Goal: Task Accomplishment & Management: Manage account settings

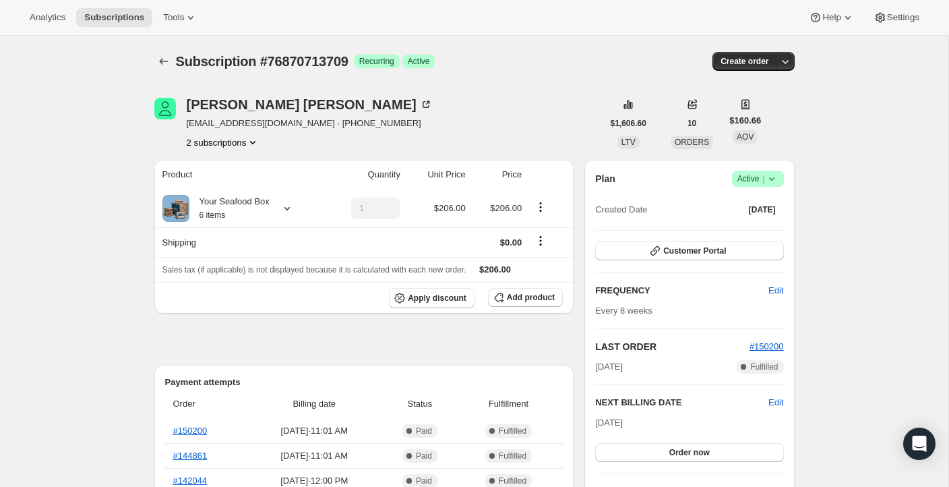
click at [253, 140] on icon "Product actions" at bounding box center [252, 141] width 13 height 13
click at [235, 162] on span "75116118381" at bounding box center [222, 167] width 94 height 13
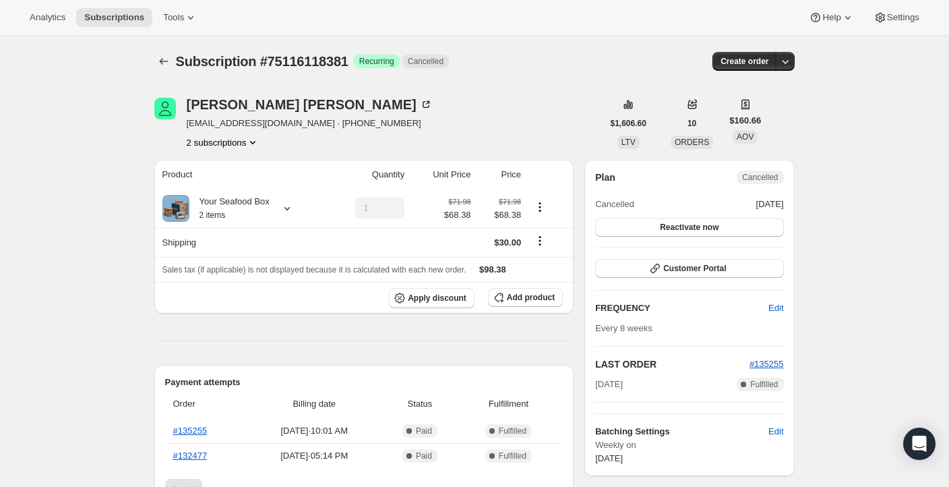
click at [255, 144] on icon "Product actions" at bounding box center [252, 141] width 13 height 13
click at [249, 186] on span "76870713709" at bounding box center [224, 190] width 94 height 13
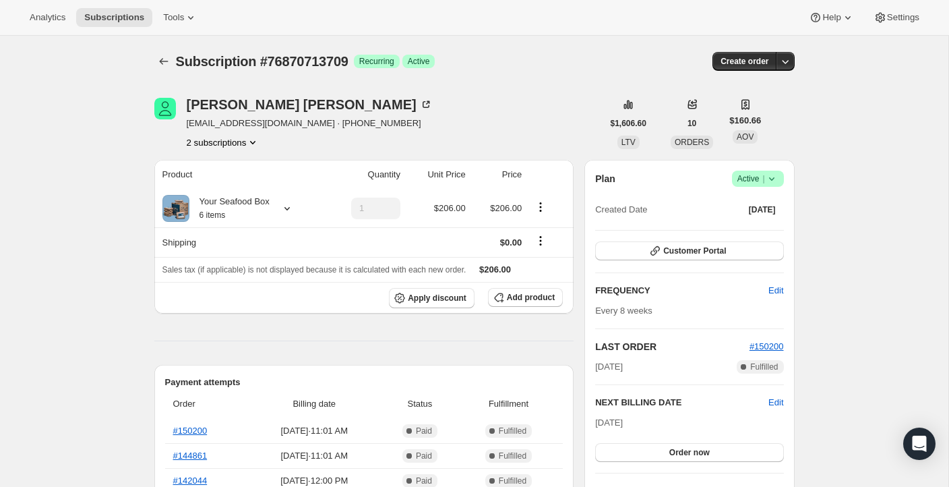
click at [255, 142] on icon "Product actions" at bounding box center [252, 142] width 5 height 3
click at [239, 165] on span "75116118381" at bounding box center [222, 167] width 94 height 13
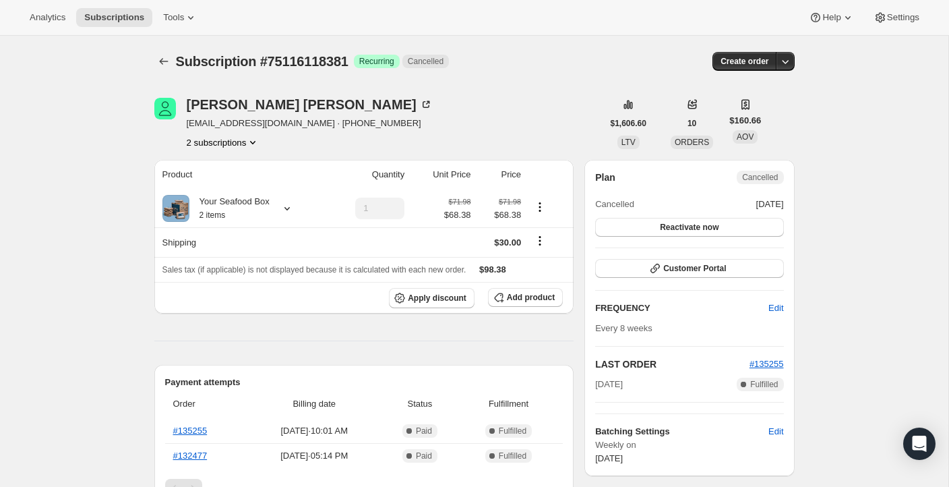
click at [255, 144] on icon "Product actions" at bounding box center [252, 141] width 13 height 13
click at [235, 185] on span "76870713709" at bounding box center [224, 190] width 94 height 13
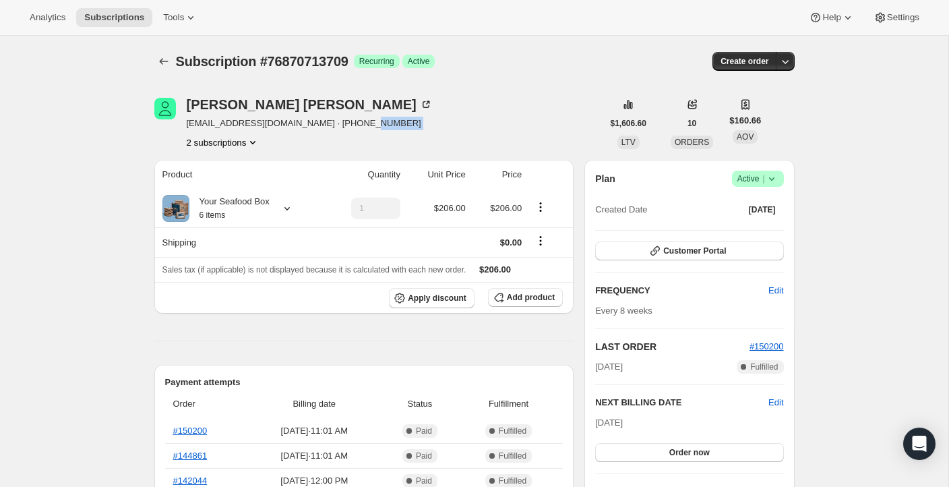
drag, startPoint x: 192, startPoint y: 130, endPoint x: 280, endPoint y: 135, distance: 87.8
click at [280, 135] on div "jackie Payne jackiepayne11@gmail.com · +15409031915 2 subscriptions" at bounding box center [378, 123] width 448 height 51
drag, startPoint x: 295, startPoint y: 126, endPoint x: 184, endPoint y: 123, distance: 111.3
click at [184, 123] on div "jackie Payne jackiepayne11@gmail.com · +15409031915 2 subscriptions" at bounding box center [378, 123] width 448 height 51
copy span "jackiepayne11@gmail.com"
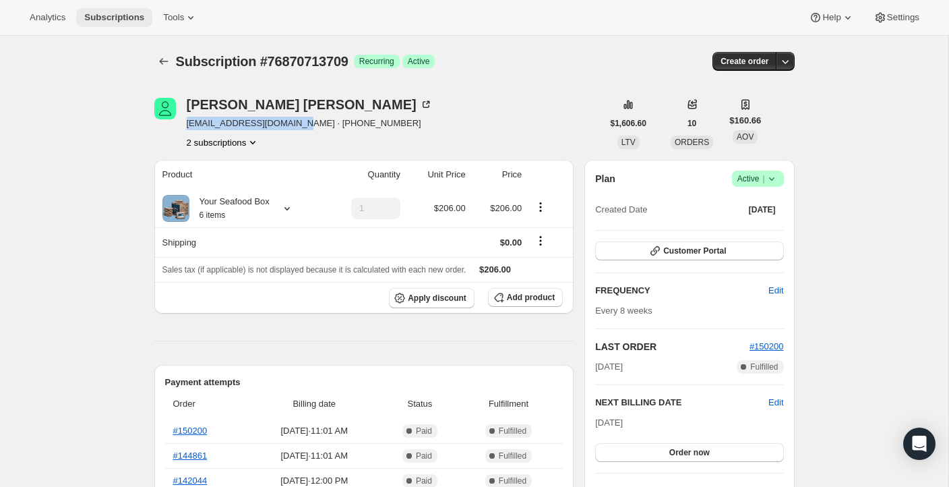
copy span "jackiepayne11@gmail.com"
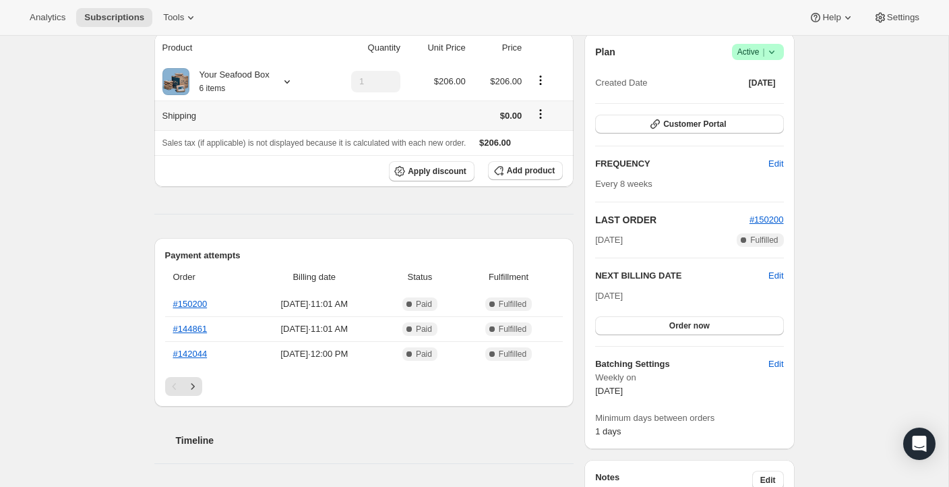
scroll to position [136, 0]
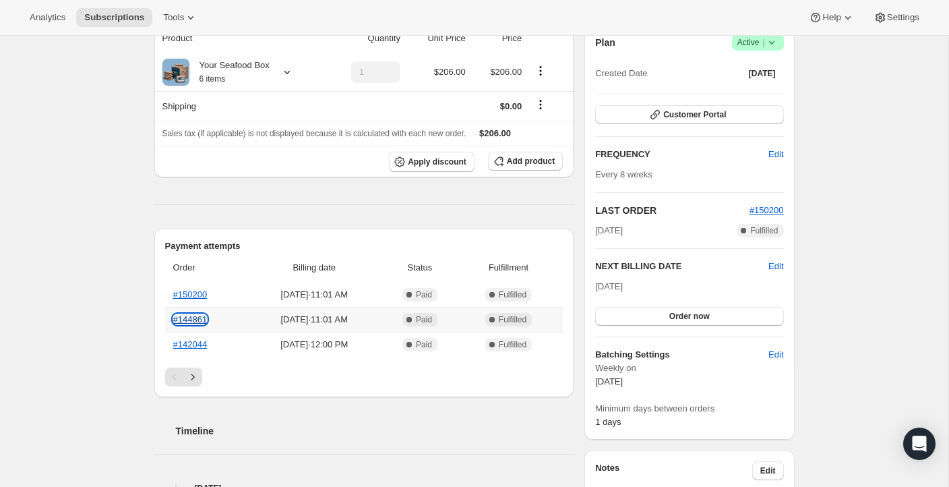
click at [191, 316] on link "#144861" at bounding box center [190, 319] width 34 height 10
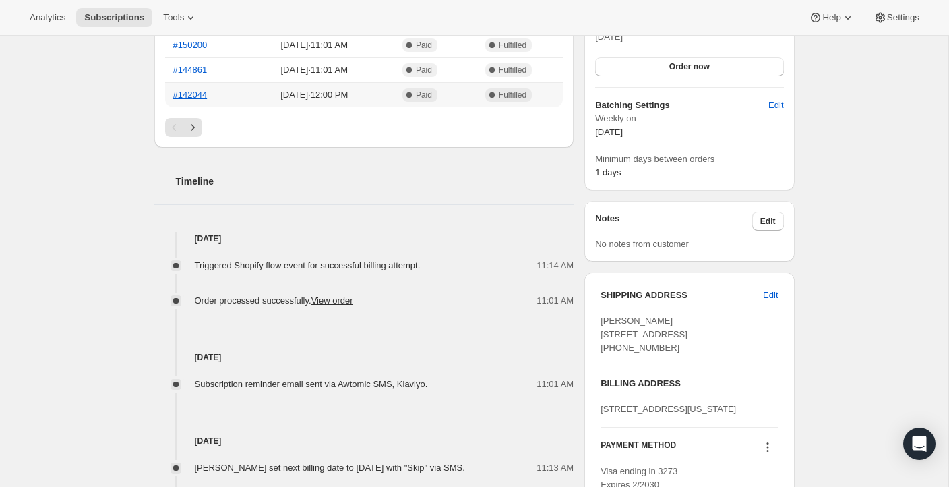
scroll to position [400, 0]
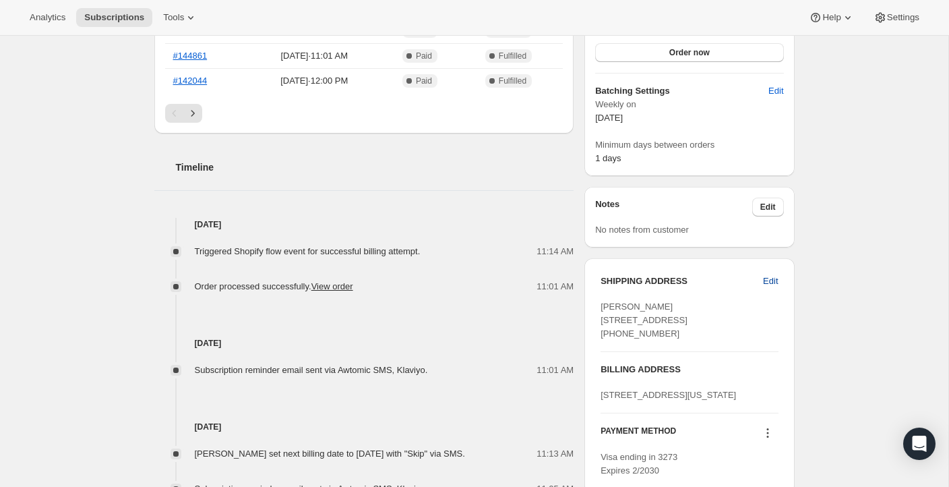
click at [771, 281] on span "Edit" at bounding box center [770, 280] width 15 height 13
select select "SC"
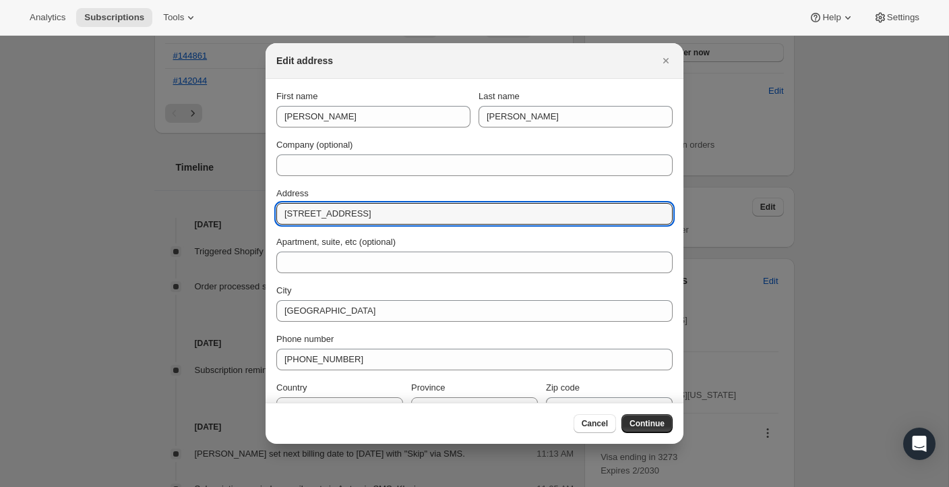
drag, startPoint x: 421, startPoint y: 214, endPoint x: 182, endPoint y: 196, distance: 240.0
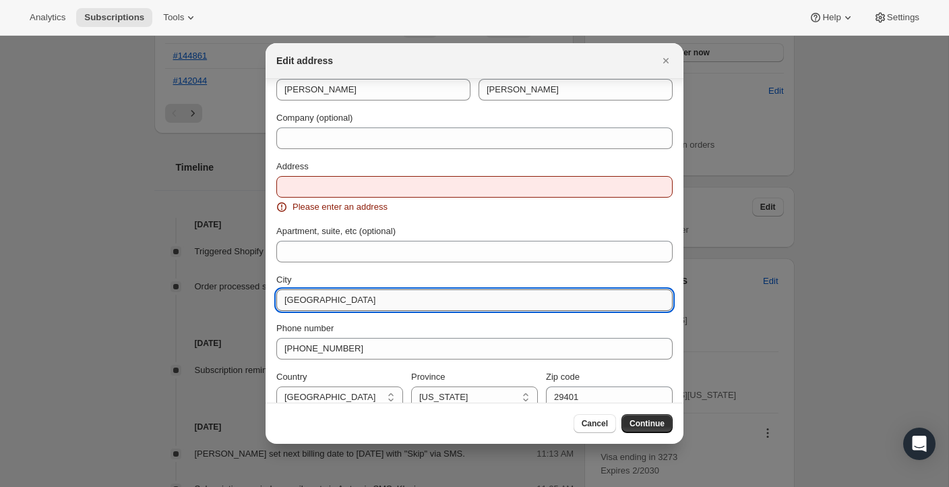
drag, startPoint x: 377, startPoint y: 285, endPoint x: 412, endPoint y: 310, distance: 42.5
click at [275, 282] on section "First name jackie Last name Payne Company (optional) Address Please enter an ad…" at bounding box center [475, 235] width 418 height 367
drag, startPoint x: 334, startPoint y: 291, endPoint x: 348, endPoint y: 295, distance: 14.1
click at [336, 292] on input "Charleston" at bounding box center [474, 300] width 396 height 22
drag, startPoint x: 337, startPoint y: 297, endPoint x: 243, endPoint y: 292, distance: 93.9
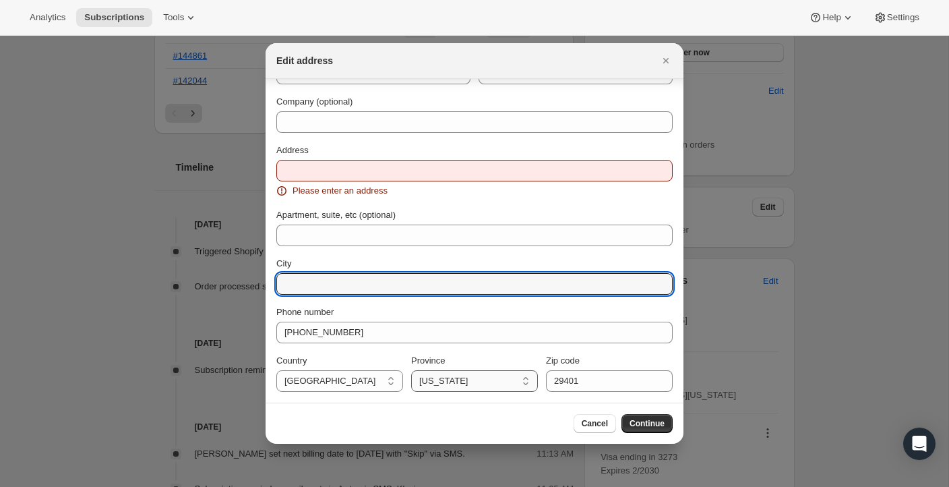
click at [510, 380] on select "Alabama Arizona Arkansas California Colorado Connecticut Delaware District of C…" at bounding box center [474, 381] width 127 height 22
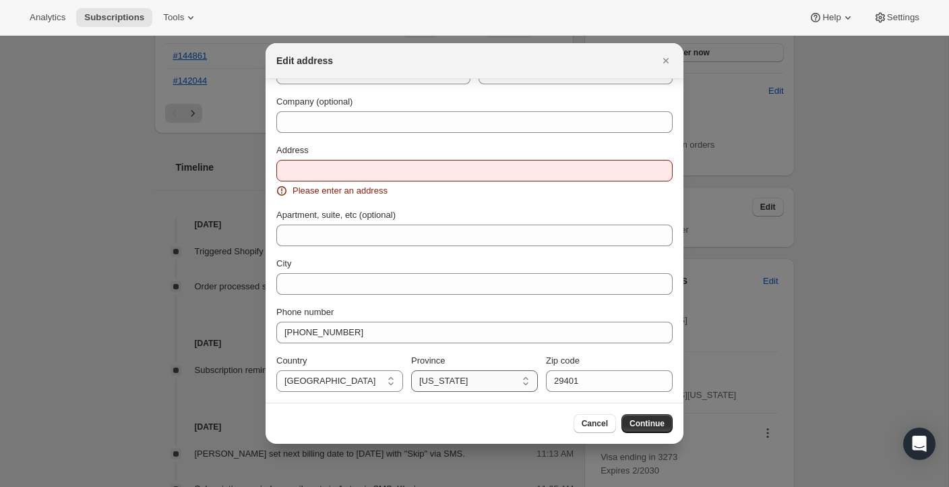
click at [411, 370] on select "Alabama Arizona Arkansas California Colorado Connecticut Delaware District of C…" at bounding box center [474, 381] width 127 height 22
click at [486, 382] on select "Alabama Arizona Arkansas California Colorado Connecticut Delaware District of C…" at bounding box center [474, 381] width 127 height 22
click at [411, 370] on select "Alabama Arizona Arkansas California Colorado Connecticut Delaware District of C…" at bounding box center [474, 381] width 127 height 22
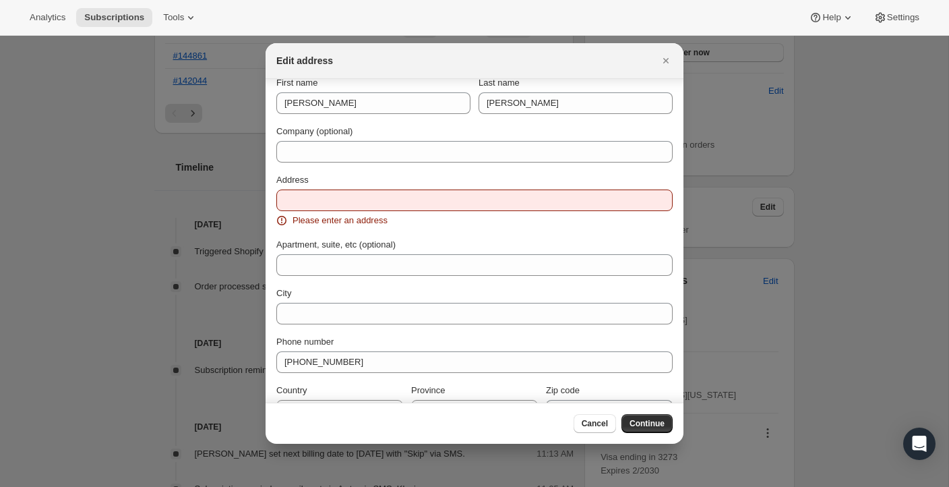
scroll to position [6, 0]
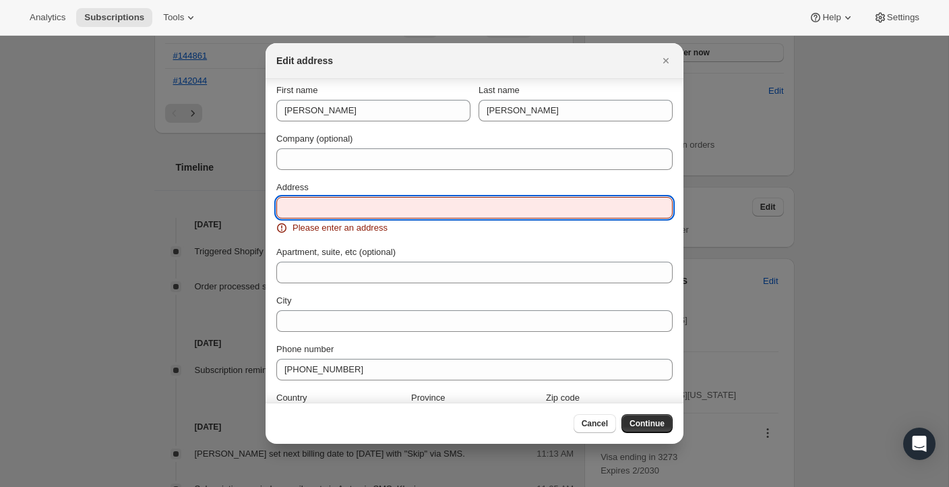
click at [334, 201] on input "Address" at bounding box center [474, 208] width 396 height 22
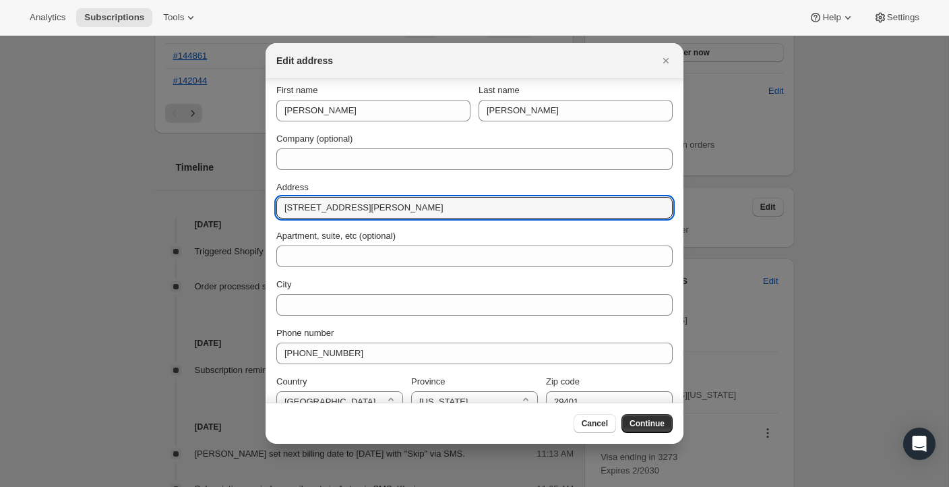
scroll to position [24, 0]
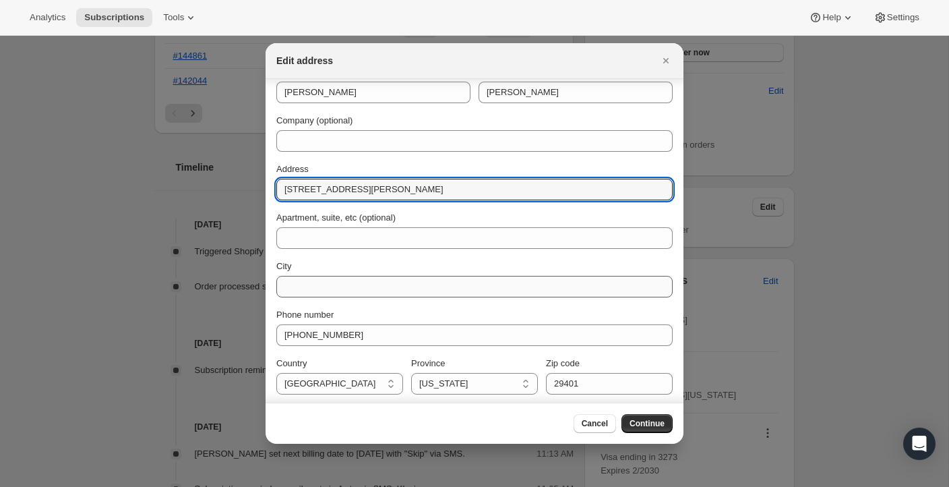
type input "706 Ellis Oak Drive"
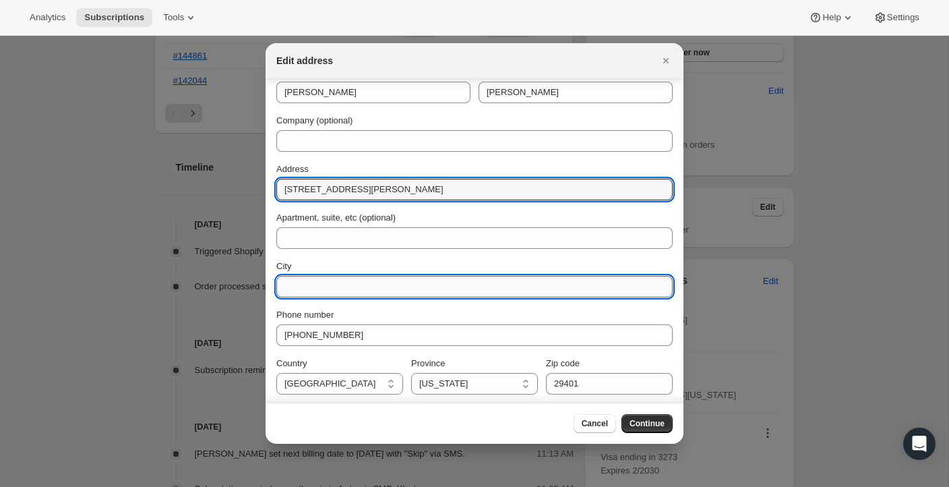
click at [320, 279] on input "City" at bounding box center [474, 287] width 396 height 22
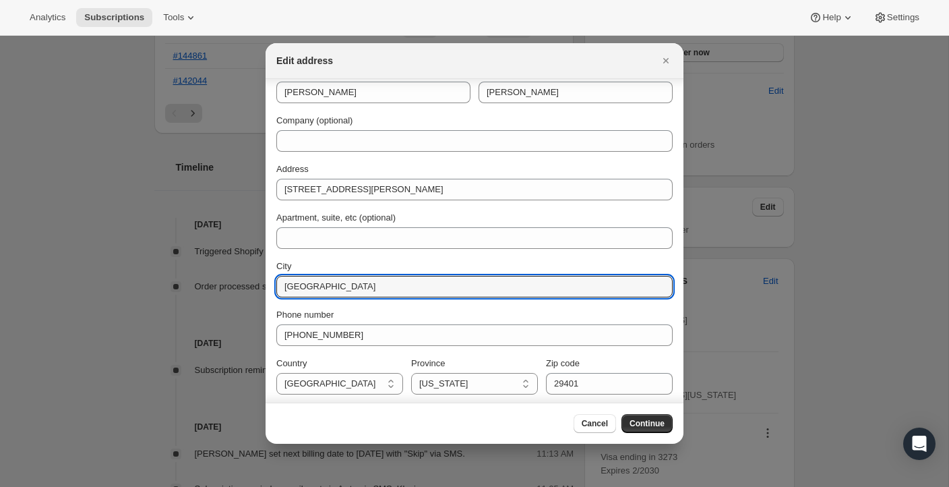
scroll to position [25, 0]
type input "Charleston"
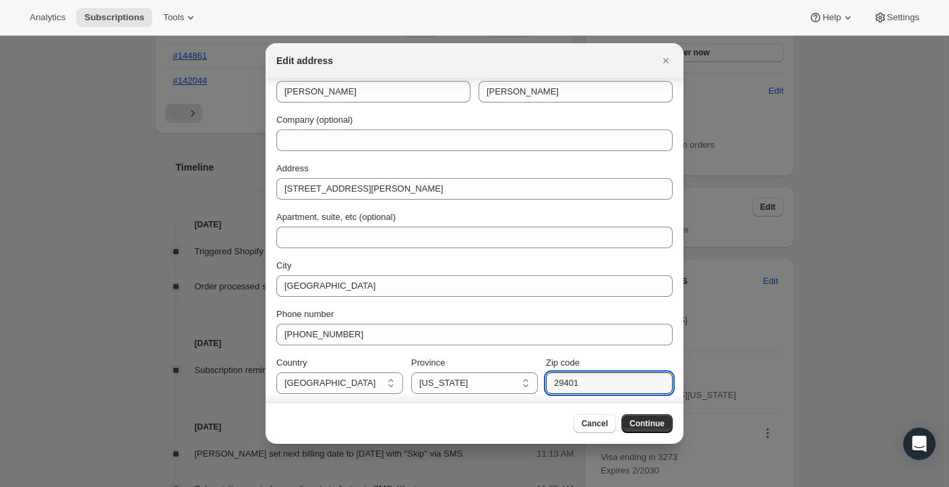
drag, startPoint x: 588, startPoint y: 387, endPoint x: 540, endPoint y: 384, distance: 47.9
click at [540, 384] on div "Country United States United States Province Alabama Arizona Arkansas Californi…" at bounding box center [474, 375] width 396 height 38
type input "29412"
click at [644, 423] on span "Continue" at bounding box center [647, 423] width 35 height 11
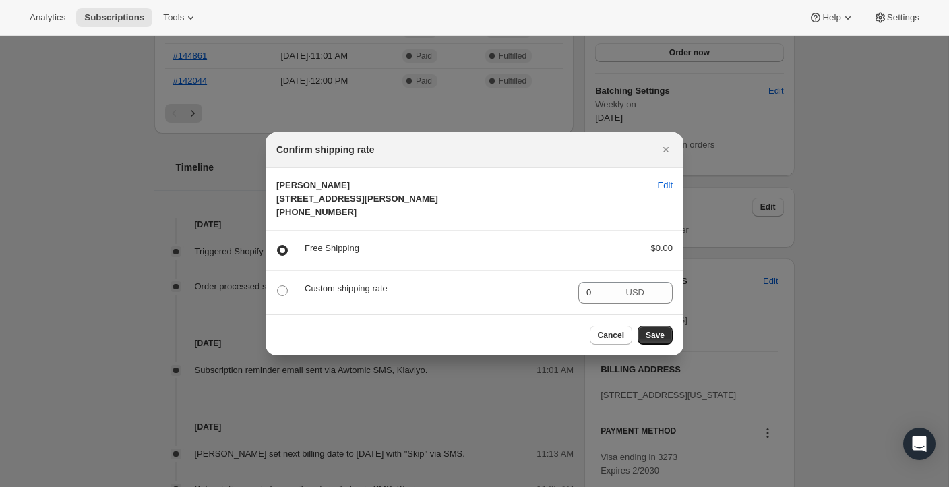
click at [663, 340] on span "Save" at bounding box center [655, 335] width 19 height 11
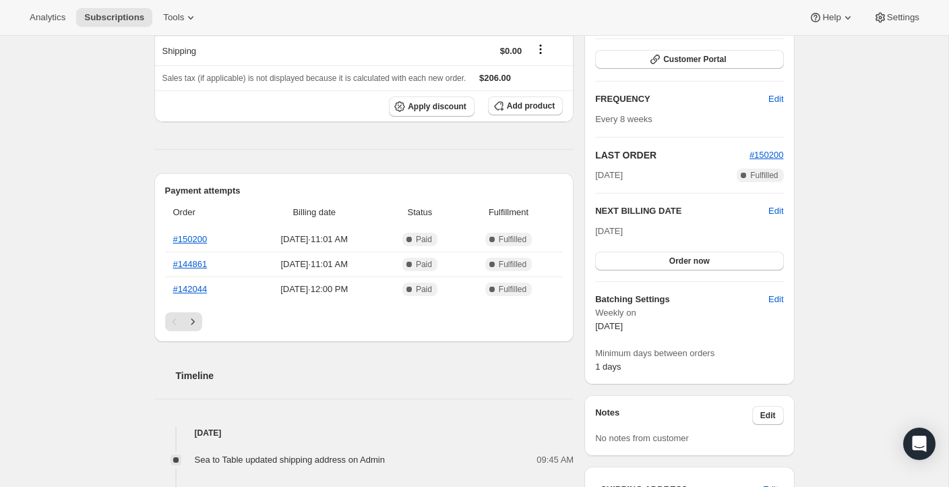
scroll to position [251, 0]
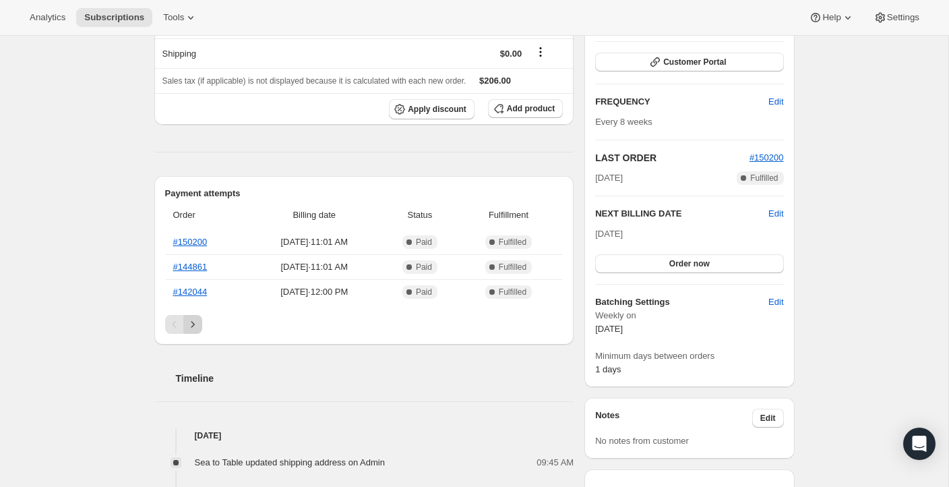
click at [196, 325] on icon "Next" at bounding box center [192, 323] width 13 height 13
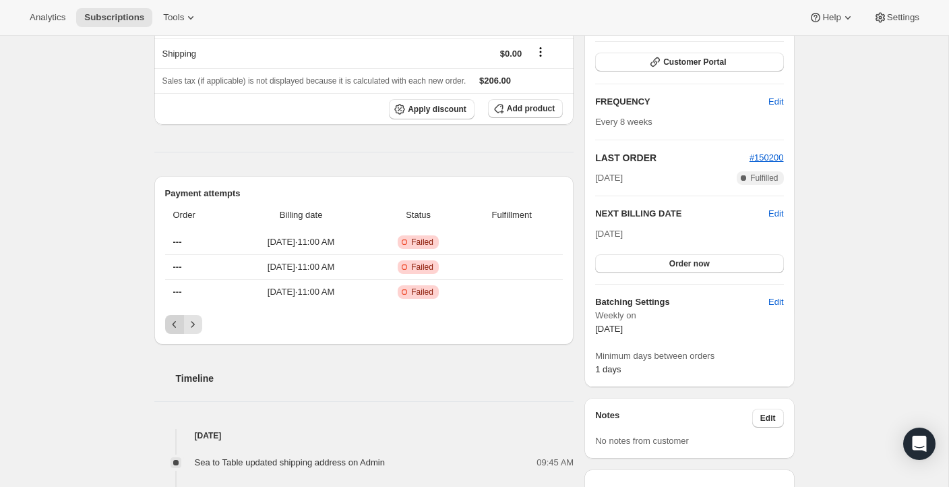
click at [169, 324] on icon "Previous" at bounding box center [174, 323] width 13 height 13
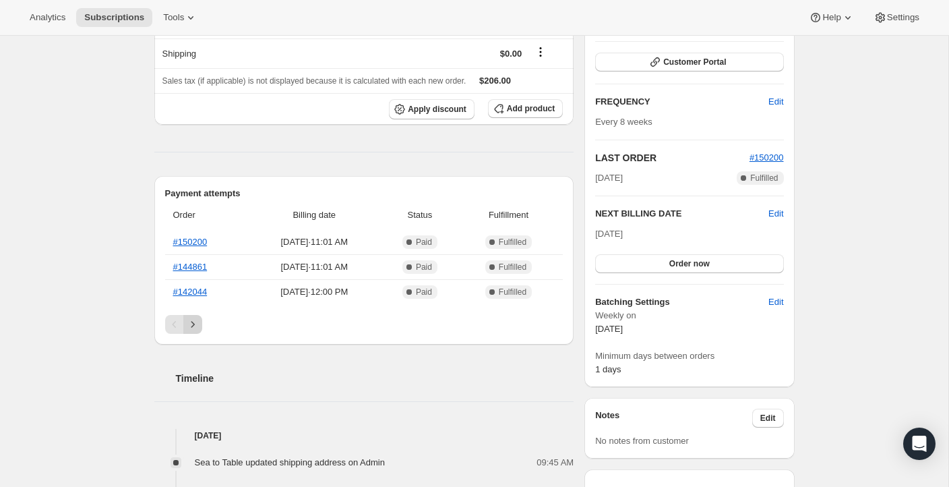
click at [192, 326] on icon "Next" at bounding box center [192, 324] width 3 height 6
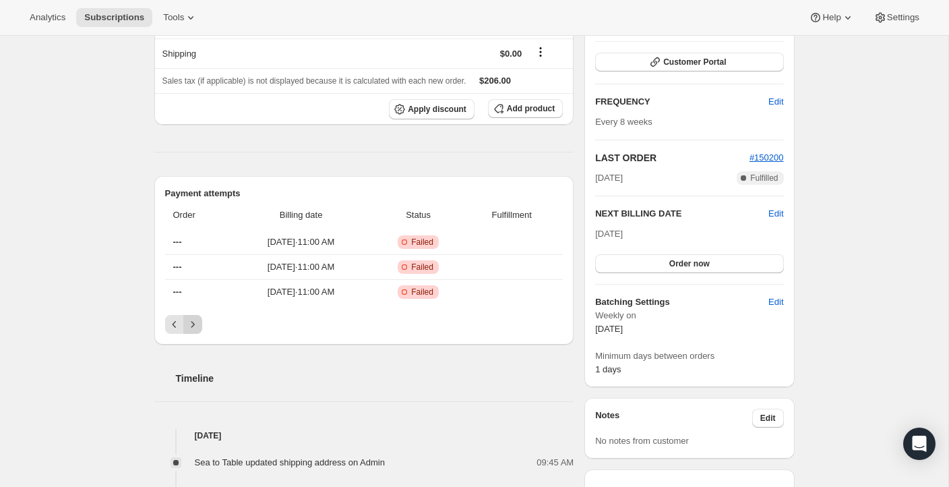
click at [192, 326] on icon "Next" at bounding box center [192, 324] width 3 height 6
click at [171, 322] on icon "Previous" at bounding box center [174, 323] width 13 height 13
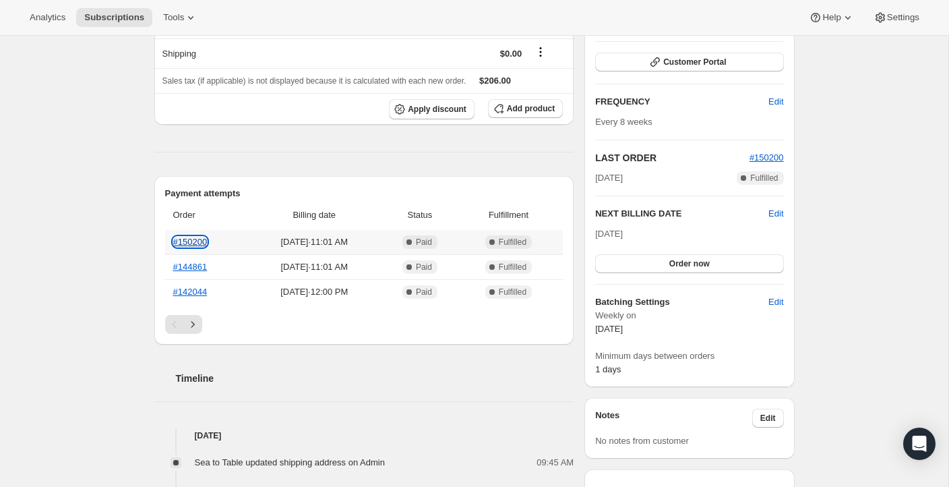
click at [196, 243] on link "#150200" at bounding box center [190, 242] width 34 height 10
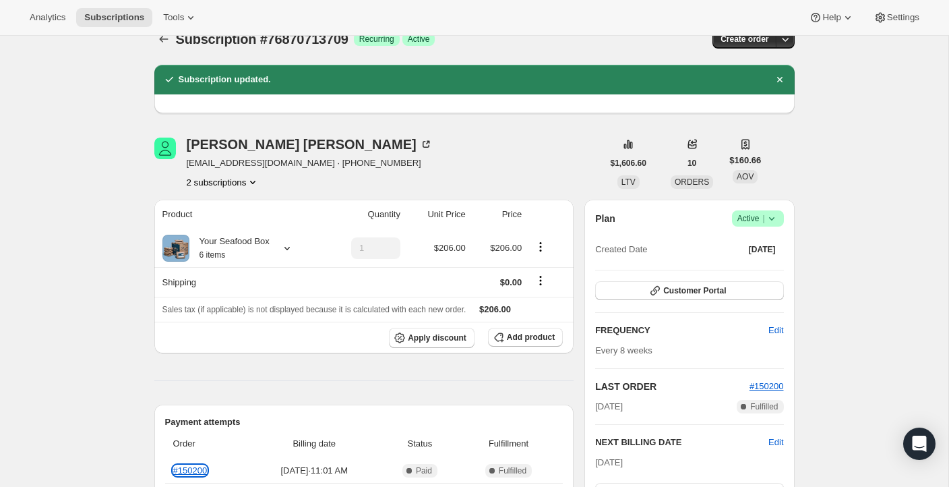
scroll to position [0, 0]
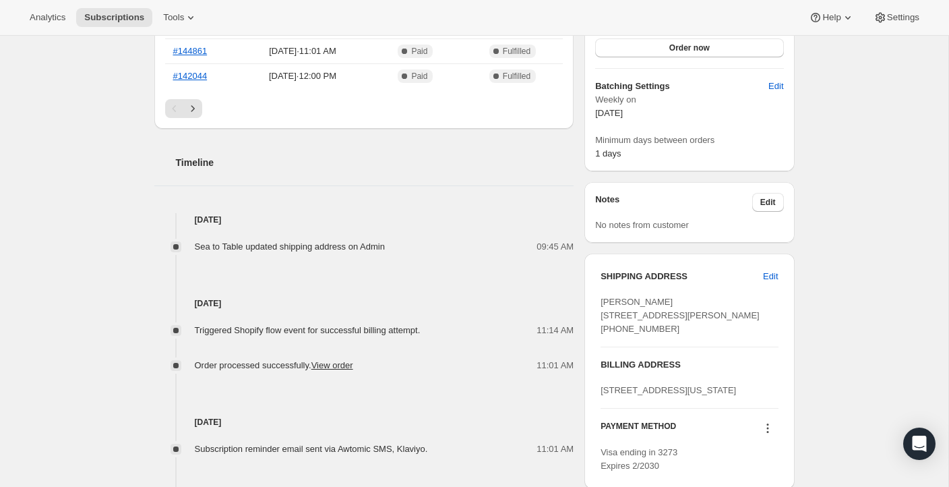
scroll to position [364, 0]
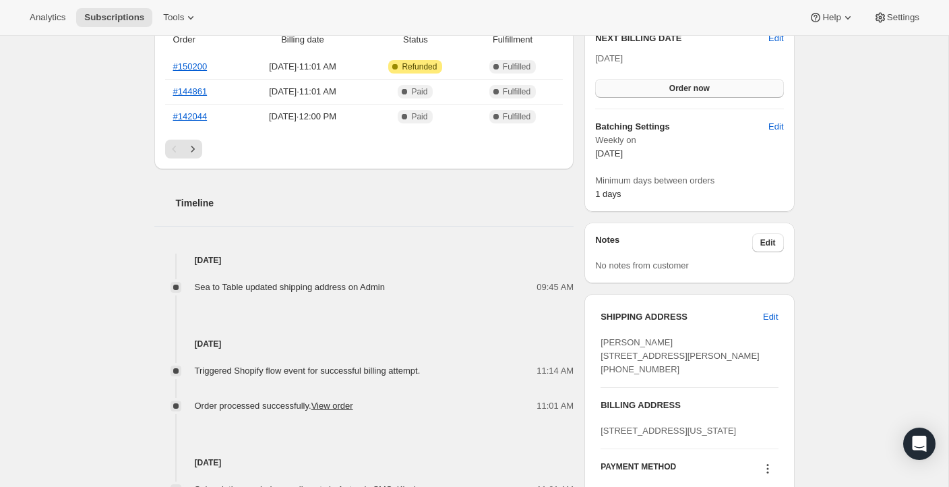
click at [735, 88] on button "Order now" at bounding box center [689, 88] width 188 height 19
click at [713, 88] on span "Click to confirm" at bounding box center [689, 88] width 61 height 11
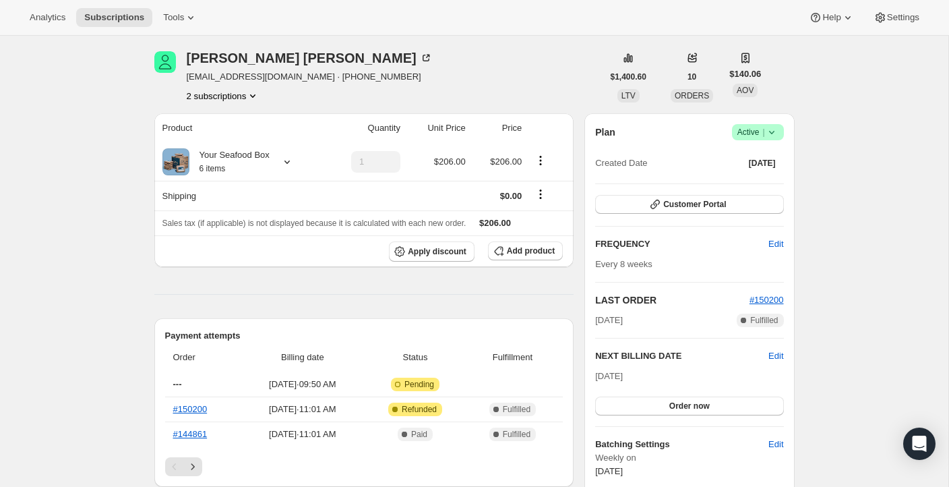
scroll to position [51, 0]
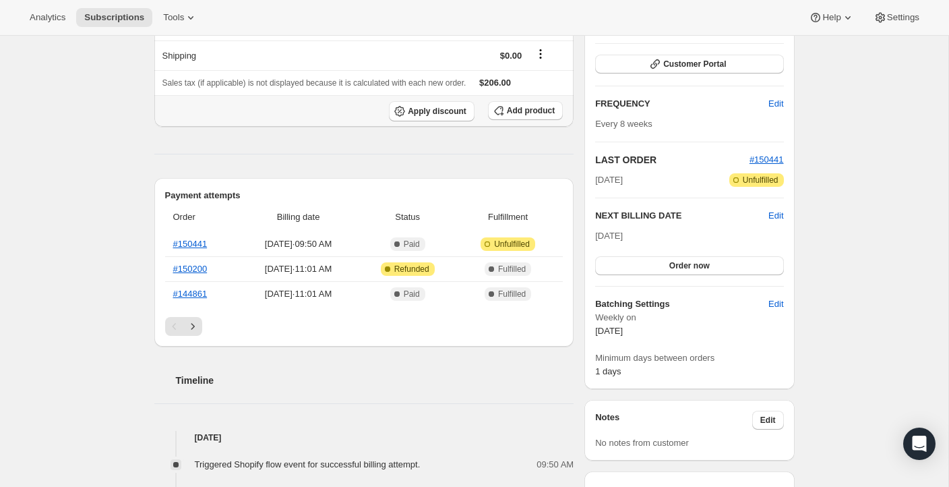
scroll to position [192, 0]
